Goal: Task Accomplishment & Management: Manage account settings

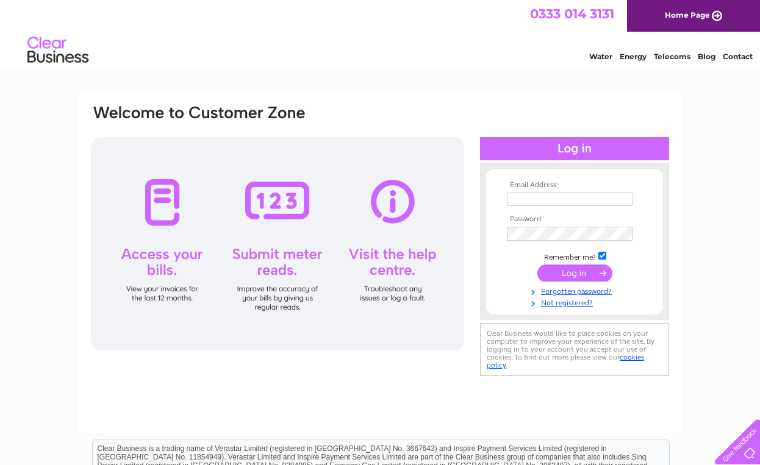
type input "[EMAIL_ADDRESS][DOMAIN_NAME]"
click at [582, 275] on input "submit" at bounding box center [574, 273] width 75 height 17
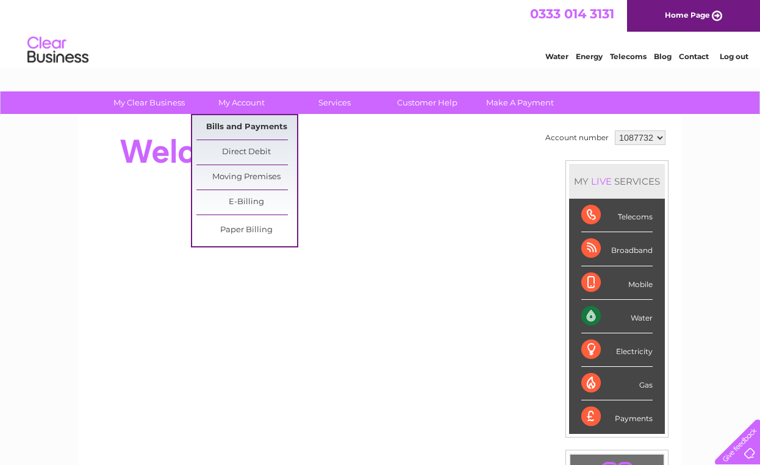
click at [237, 126] on link "Bills and Payments" at bounding box center [246, 127] width 101 height 24
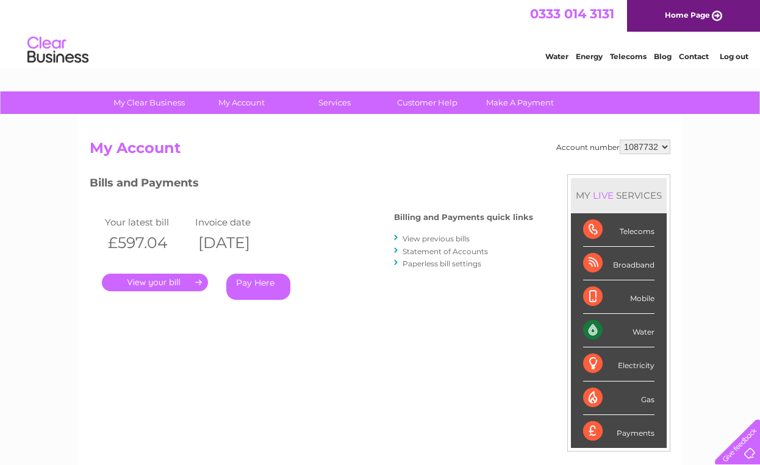
click at [154, 281] on link "." at bounding box center [155, 283] width 106 height 18
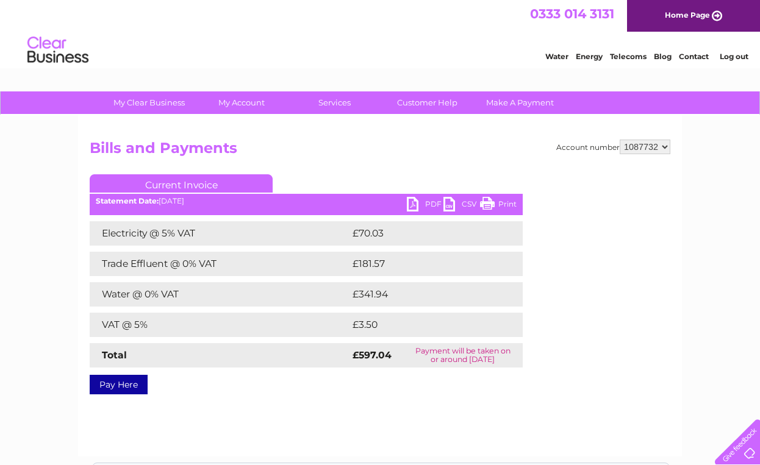
click at [411, 203] on link "PDF" at bounding box center [425, 206] width 37 height 18
